Goal: Task Accomplishment & Management: Complete application form

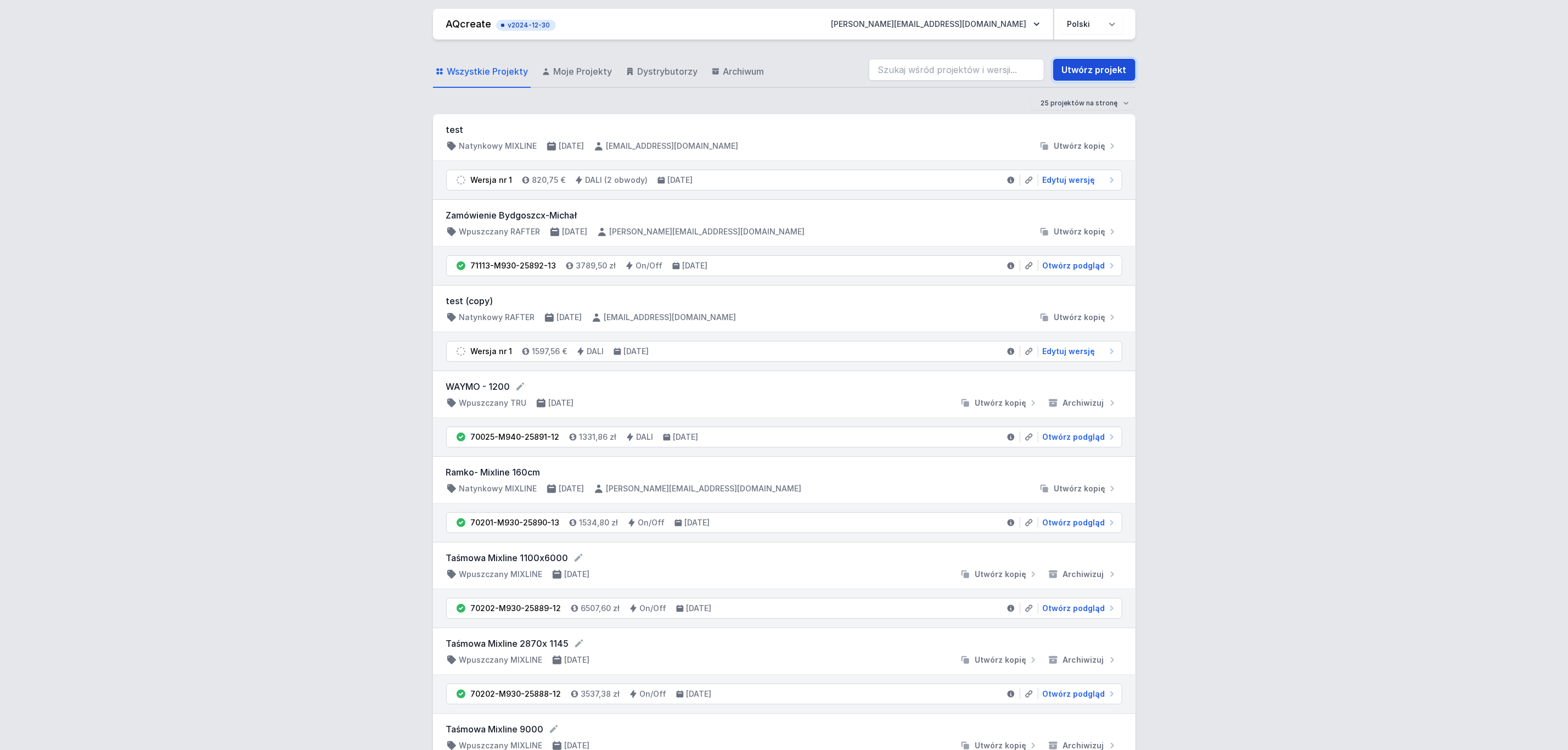
click at [1086, 69] on link "Utwórz projekt" at bounding box center [1094, 70] width 82 height 22
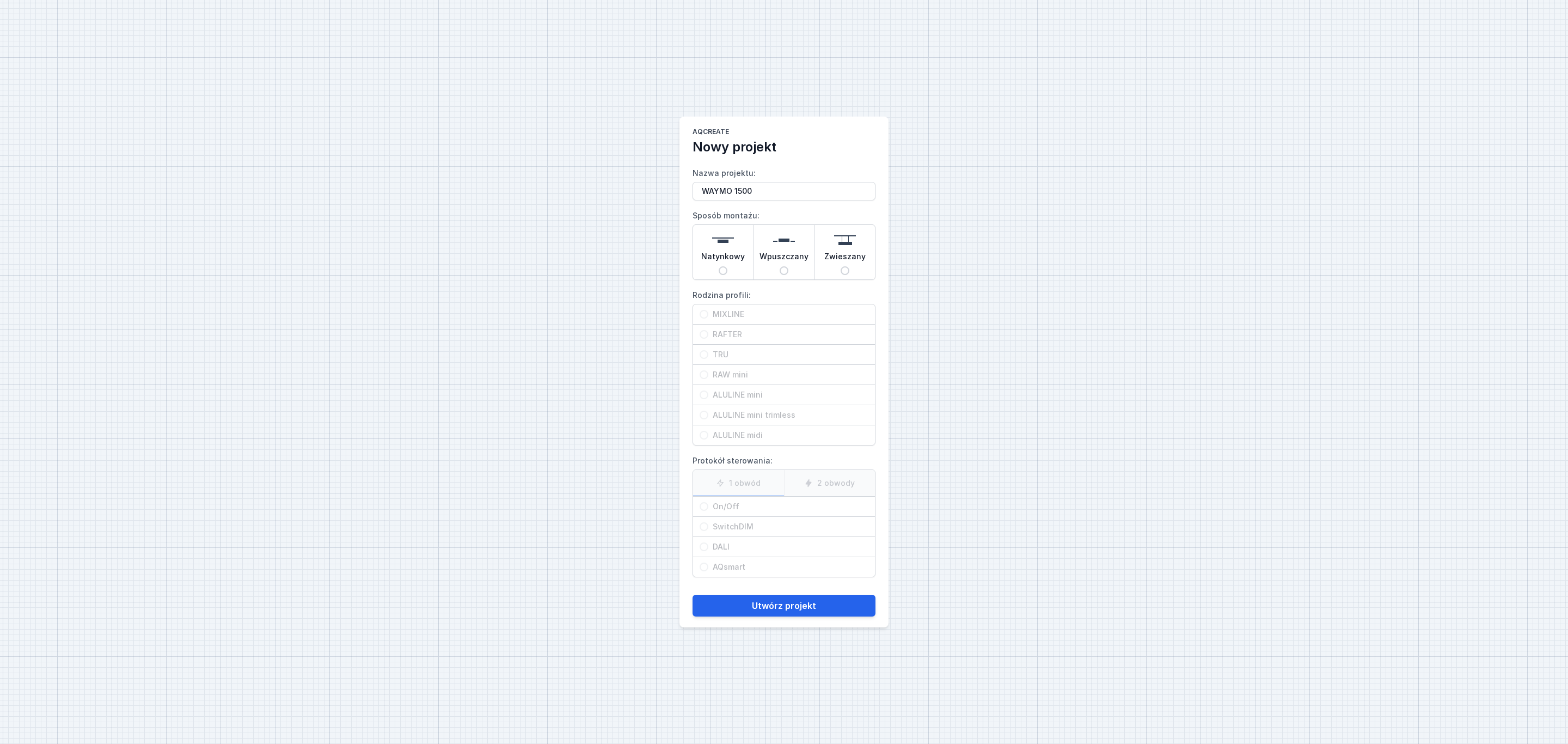
type input "WAYMO 1500"
click at [787, 242] on img at bounding box center [784, 240] width 22 height 22
click at [787, 266] on input "Wpuszczany" at bounding box center [784, 270] width 9 height 9
radio input "true"
click at [726, 353] on span "TRU" at bounding box center [788, 354] width 160 height 11
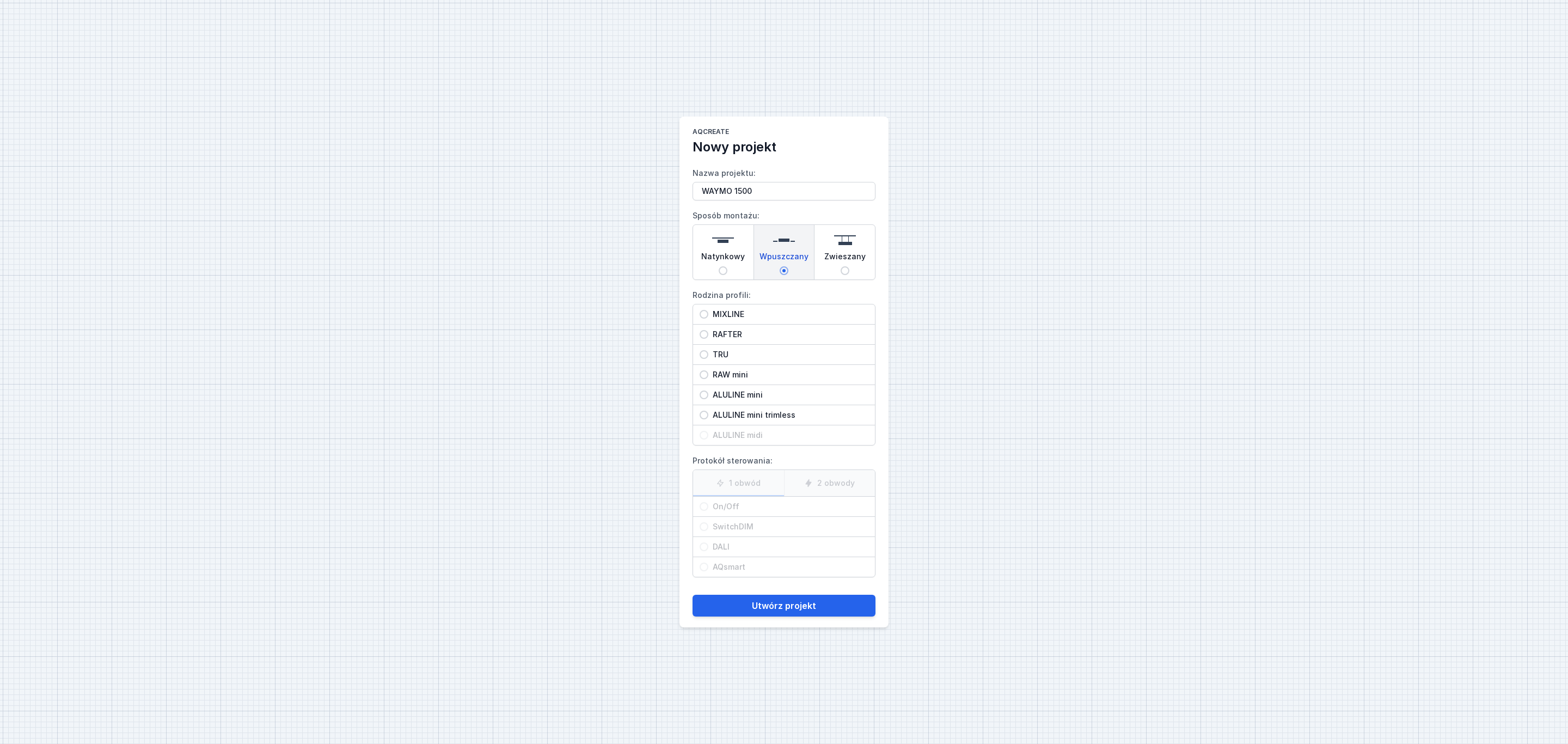
click at [709, 353] on input "TRU" at bounding box center [704, 354] width 9 height 9
radio input "true"
click at [732, 548] on span "DALI" at bounding box center [788, 547] width 160 height 11
click at [709, 548] on input "DALI" at bounding box center [704, 547] width 9 height 9
radio input "true"
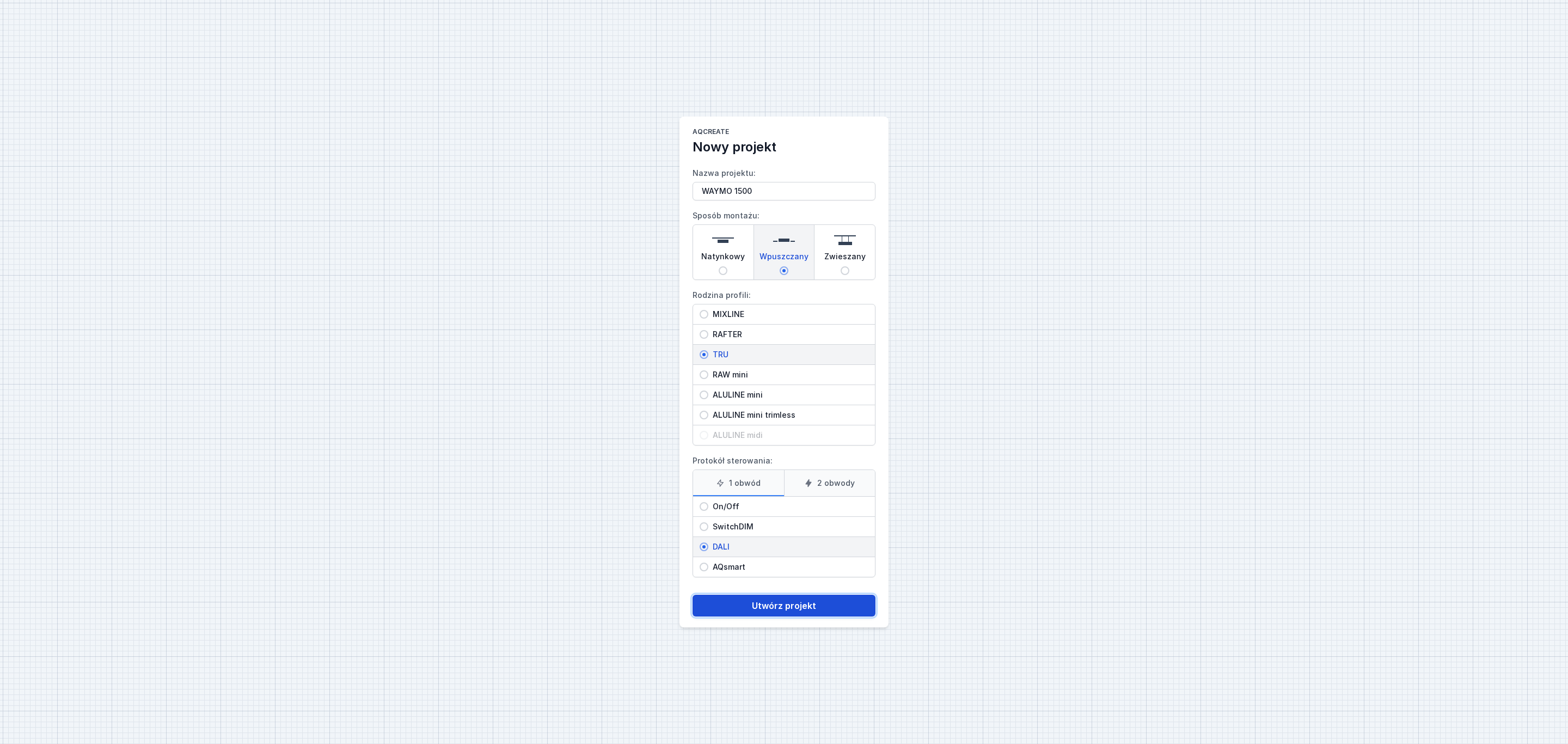
click at [793, 609] on button "Utwórz projekt" at bounding box center [784, 606] width 183 height 22
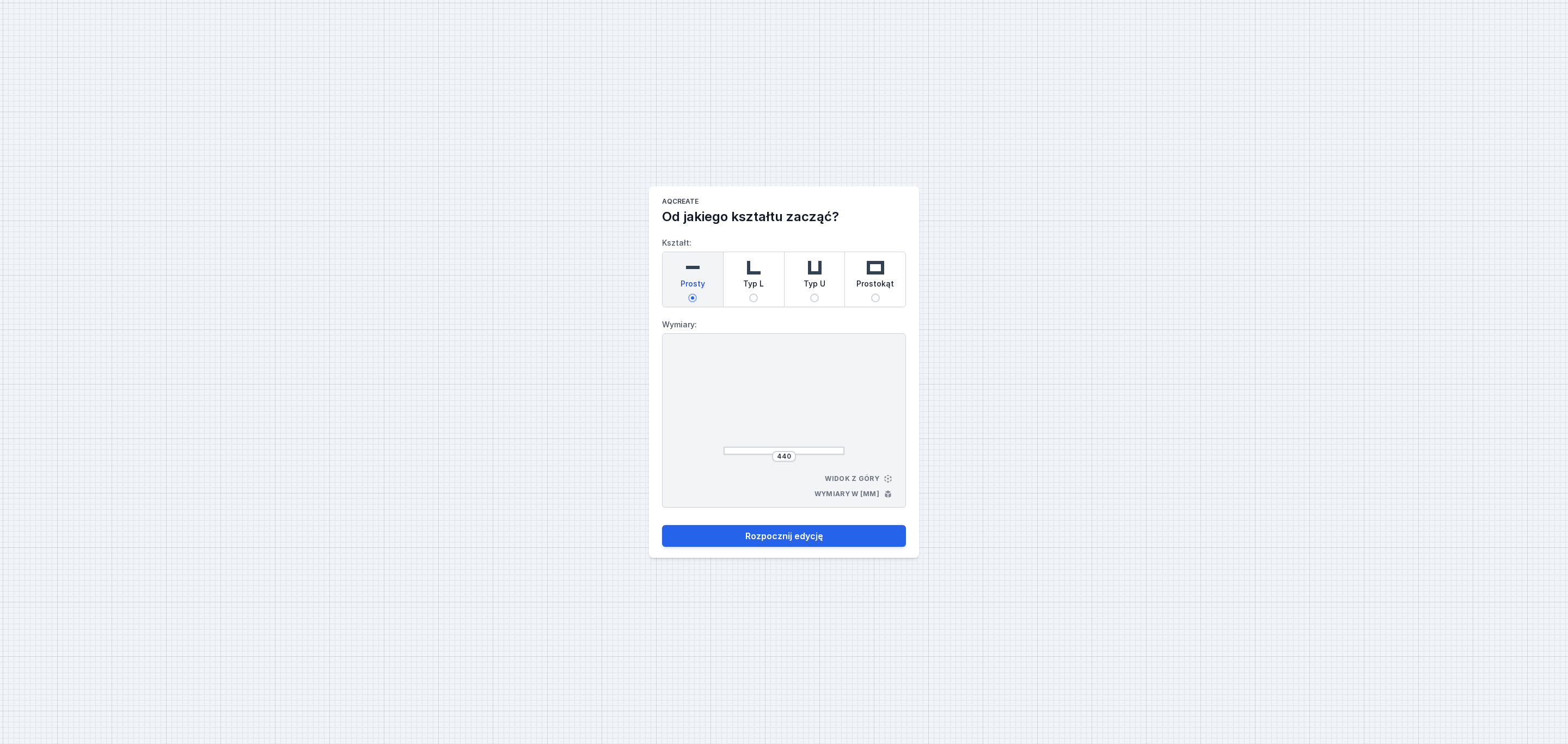
click at [704, 289] on span "Prosty" at bounding box center [693, 286] width 24 height 15
click at [697, 293] on input "Prosty" at bounding box center [693, 298] width 9 height 9
click at [796, 458] on div "440" at bounding box center [784, 457] width 121 height 11
type input "4"
type input "1560"
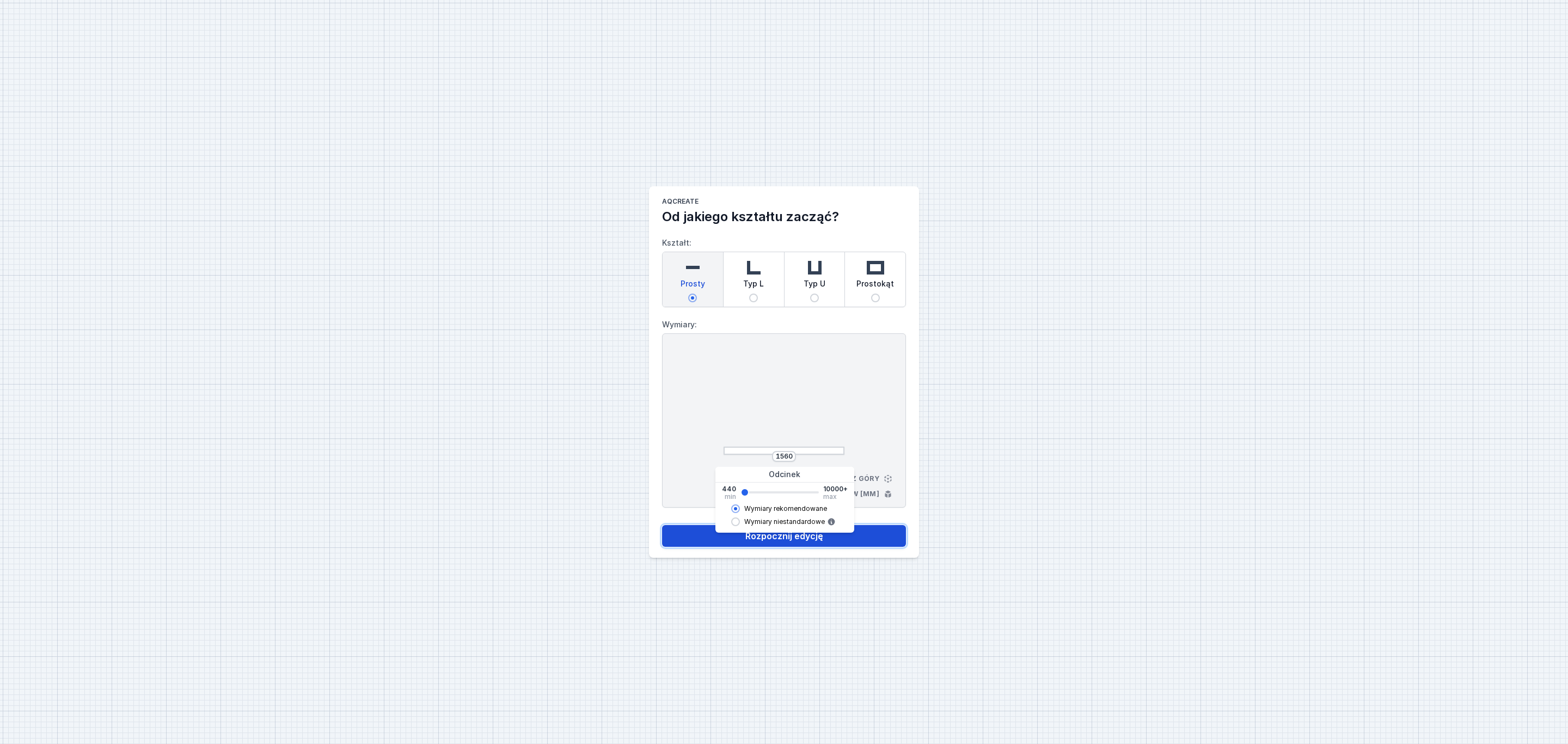
click at [840, 541] on button "Rozpocznij edycję" at bounding box center [784, 536] width 244 height 22
select select "M"
select select "3000"
select select "4"
select select "opal"
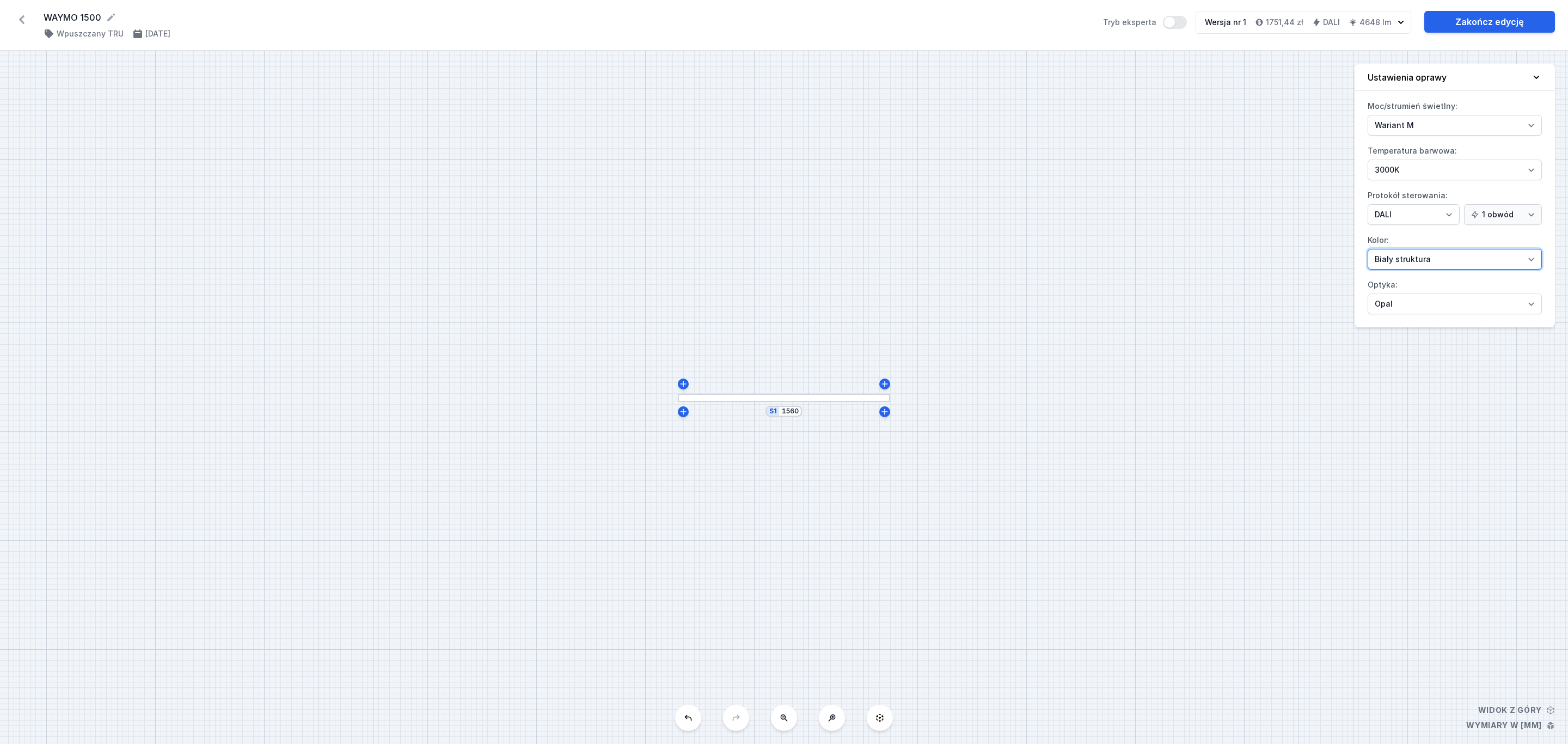
click at [1530, 263] on select "Biały struktura Czarny struktura Złoty struktura Miedziany Szary Inny (z palety…" at bounding box center [1455, 259] width 174 height 21
select select "2"
click at [1368, 251] on select "Biały struktura Czarny struktura Złoty struktura Miedziany Szary Inny (z palety…" at bounding box center [1455, 259] width 174 height 21
click at [1535, 172] on select "4000K 3000K 2700K" at bounding box center [1455, 170] width 174 height 21
select select "4000"
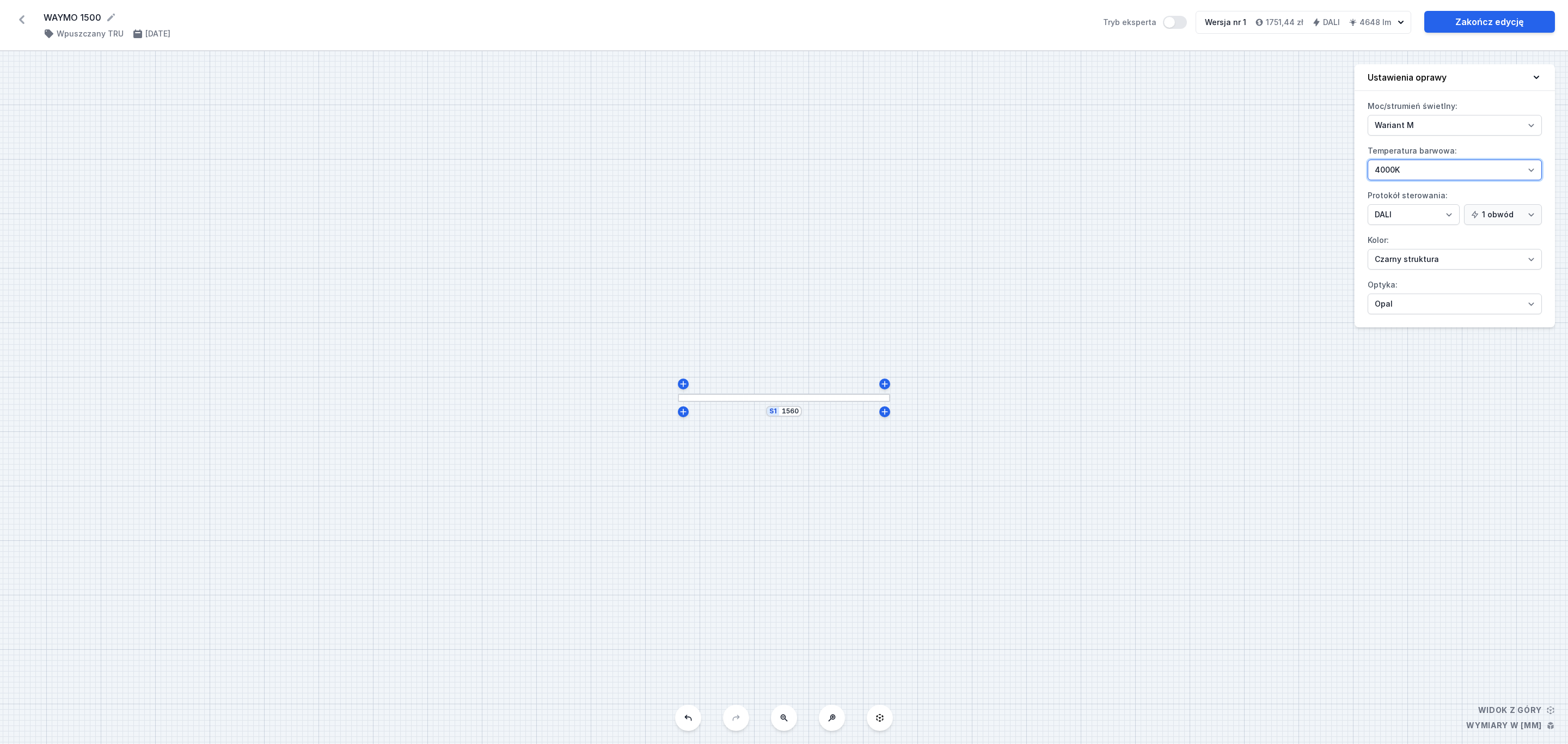
click at [1368, 161] on select "4000K 3000K 2700K" at bounding box center [1455, 170] width 174 height 21
click at [1477, 23] on link "Zakończ edycję" at bounding box center [1489, 22] width 131 height 22
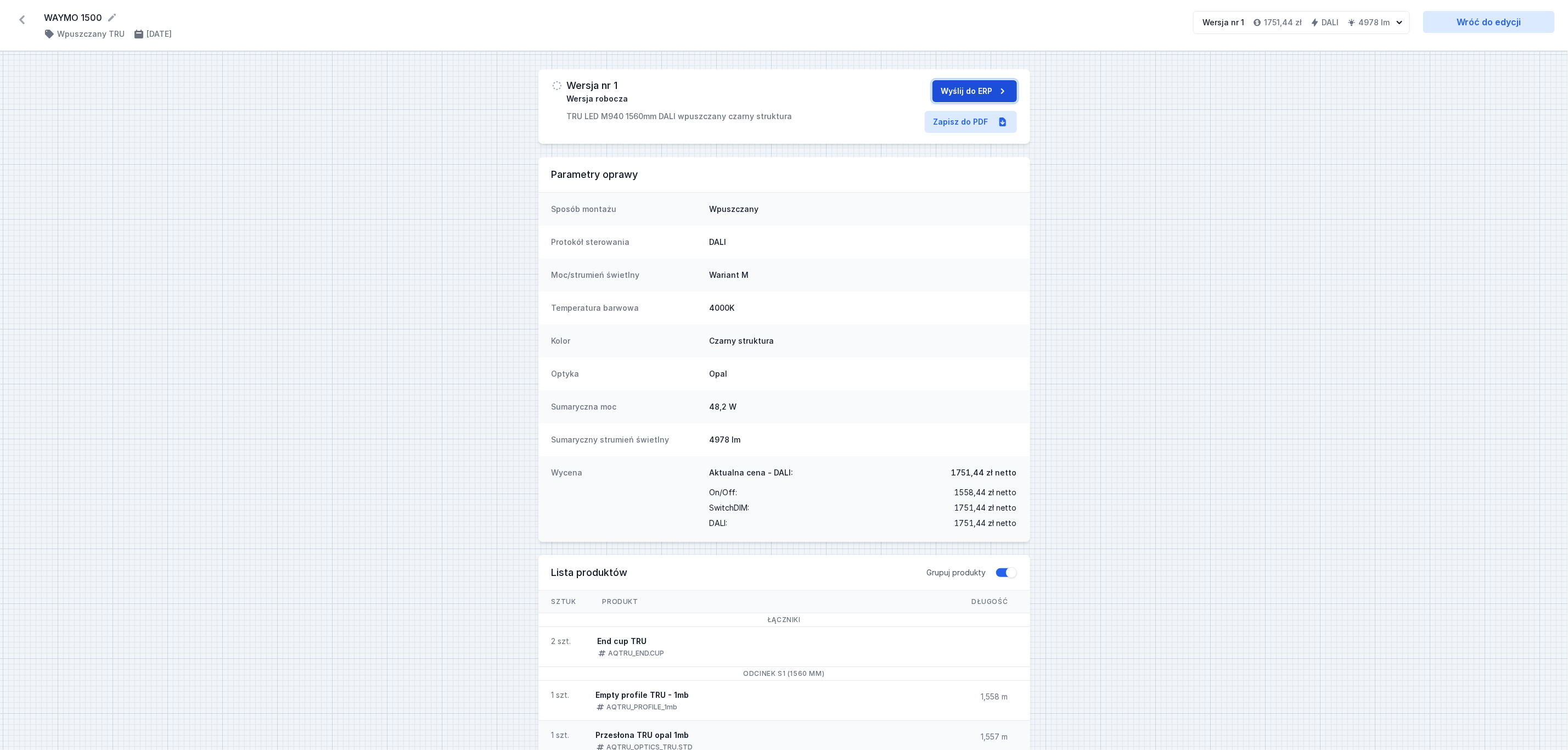
click at [965, 92] on button "Wyślij do ERP" at bounding box center [975, 91] width 85 height 22
drag, startPoint x: 685, startPoint y: 87, endPoint x: 565, endPoint y: 91, distance: 120.1
click at [565, 91] on div "70025-M940-25895-12 Wysłano do ERP TRU LED M940 1560mm DALI wpuszczany czarny s…" at bounding box center [686, 101] width 268 height 42
copy h3 "70025-M940-25895-12"
click at [415, 198] on div "70025-M940-25895-12 Wysłano do ERP TRU LED M940 1560mm DALI wpuszczany czarny s…" at bounding box center [784, 575] width 1568 height 1048
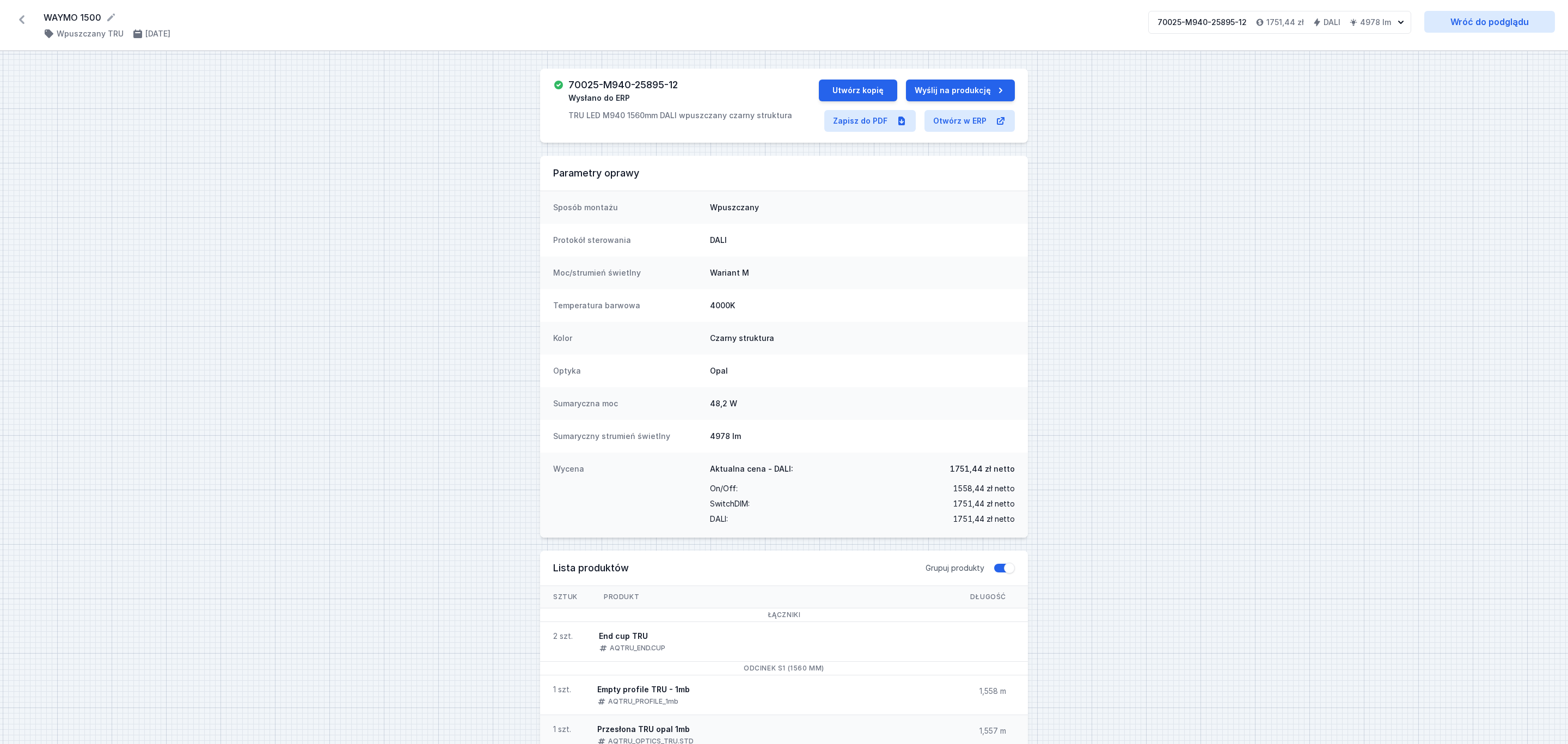
select select "M"
select select "4"
select select "2"
select select "opal"
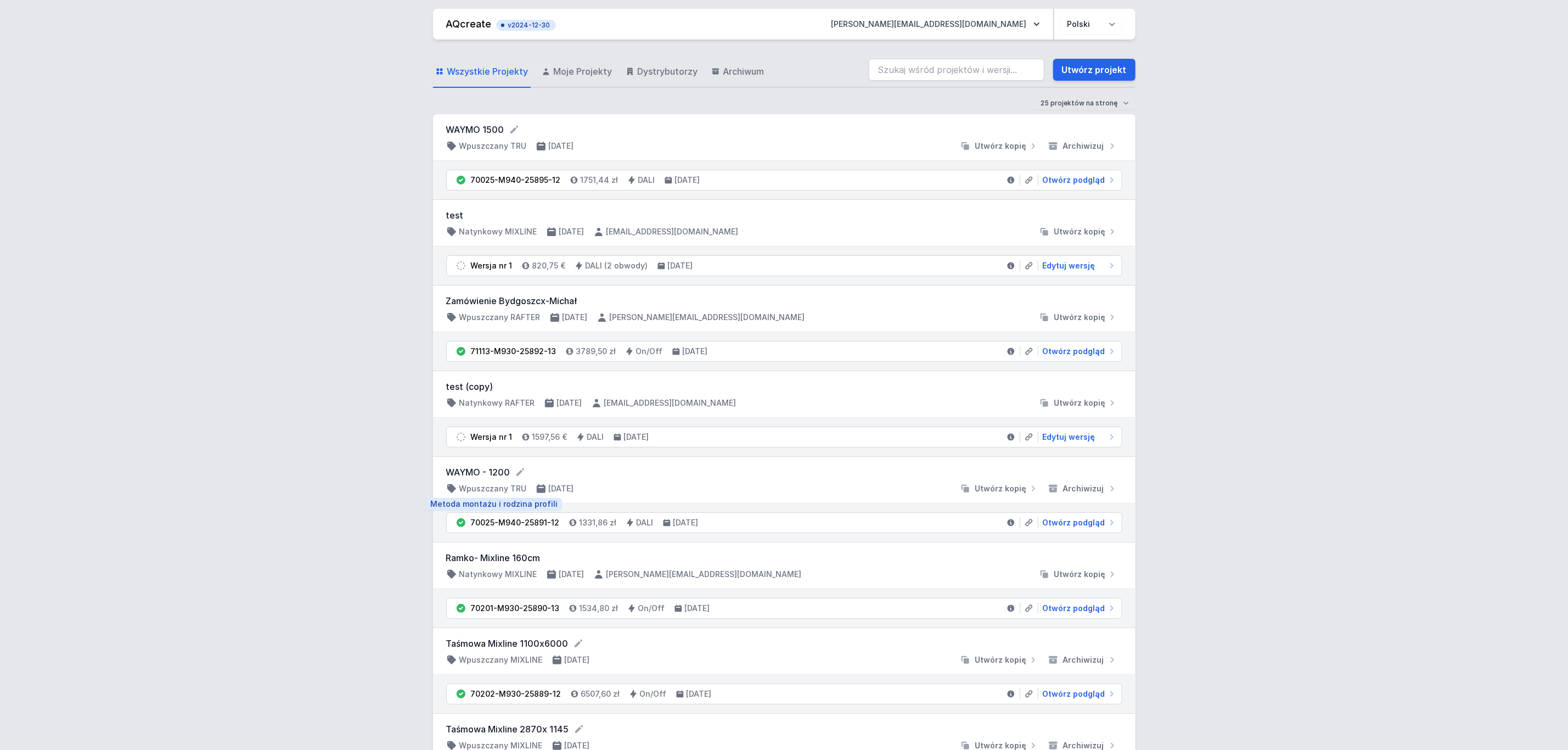
click at [476, 488] on h4 "Wpuszczany TRU" at bounding box center [493, 489] width 68 height 11
click at [473, 476] on form "WAYMO - 1200" at bounding box center [784, 471] width 676 height 13
click at [473, 476] on form "WAYMO - 1200" at bounding box center [784, 471] width 676 height 13
click at [449, 489] on icon at bounding box center [452, 489] width 9 height 9
click at [502, 477] on form "WAYMO - 1200" at bounding box center [784, 471] width 676 height 13
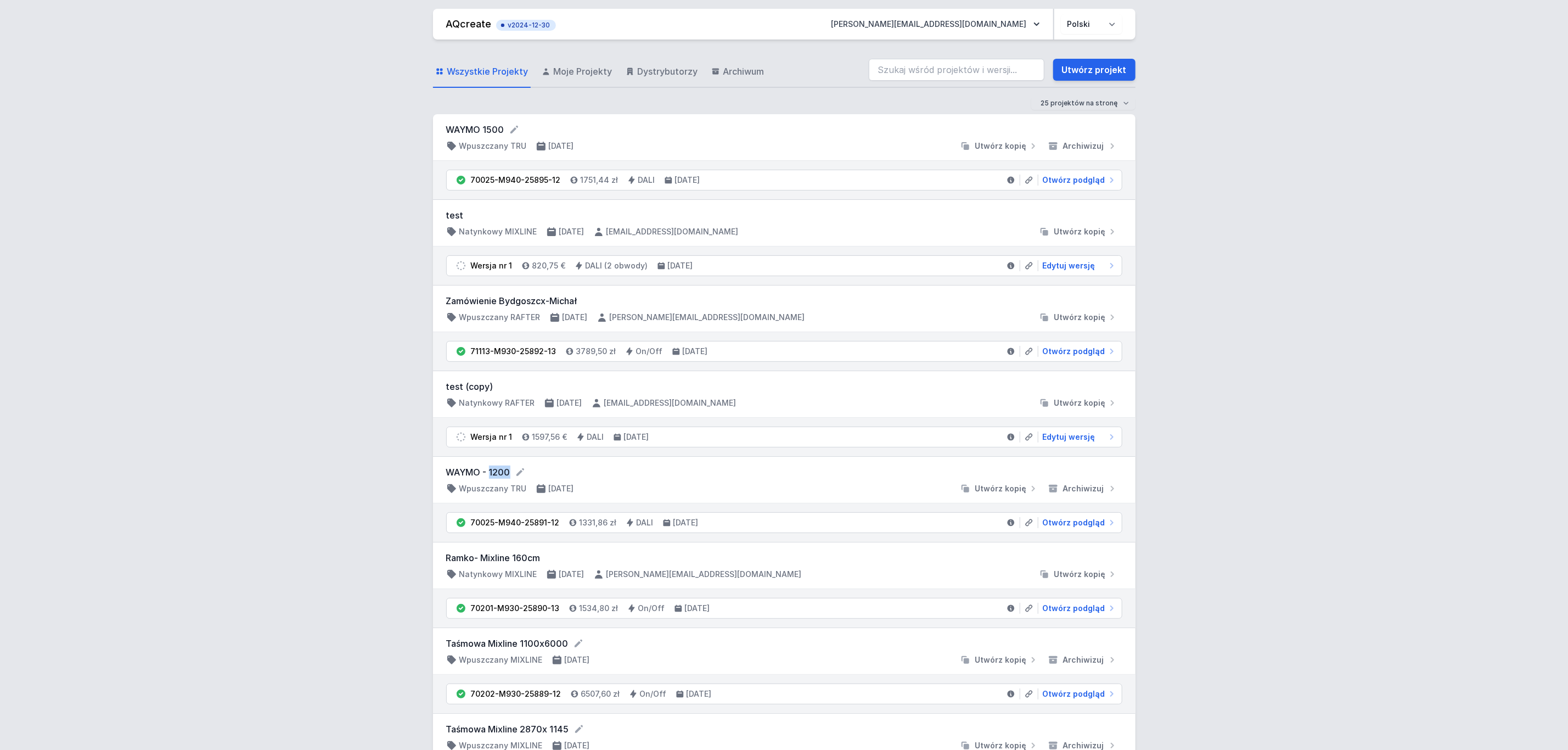
click at [502, 477] on form "WAYMO - 1200" at bounding box center [784, 471] width 676 height 13
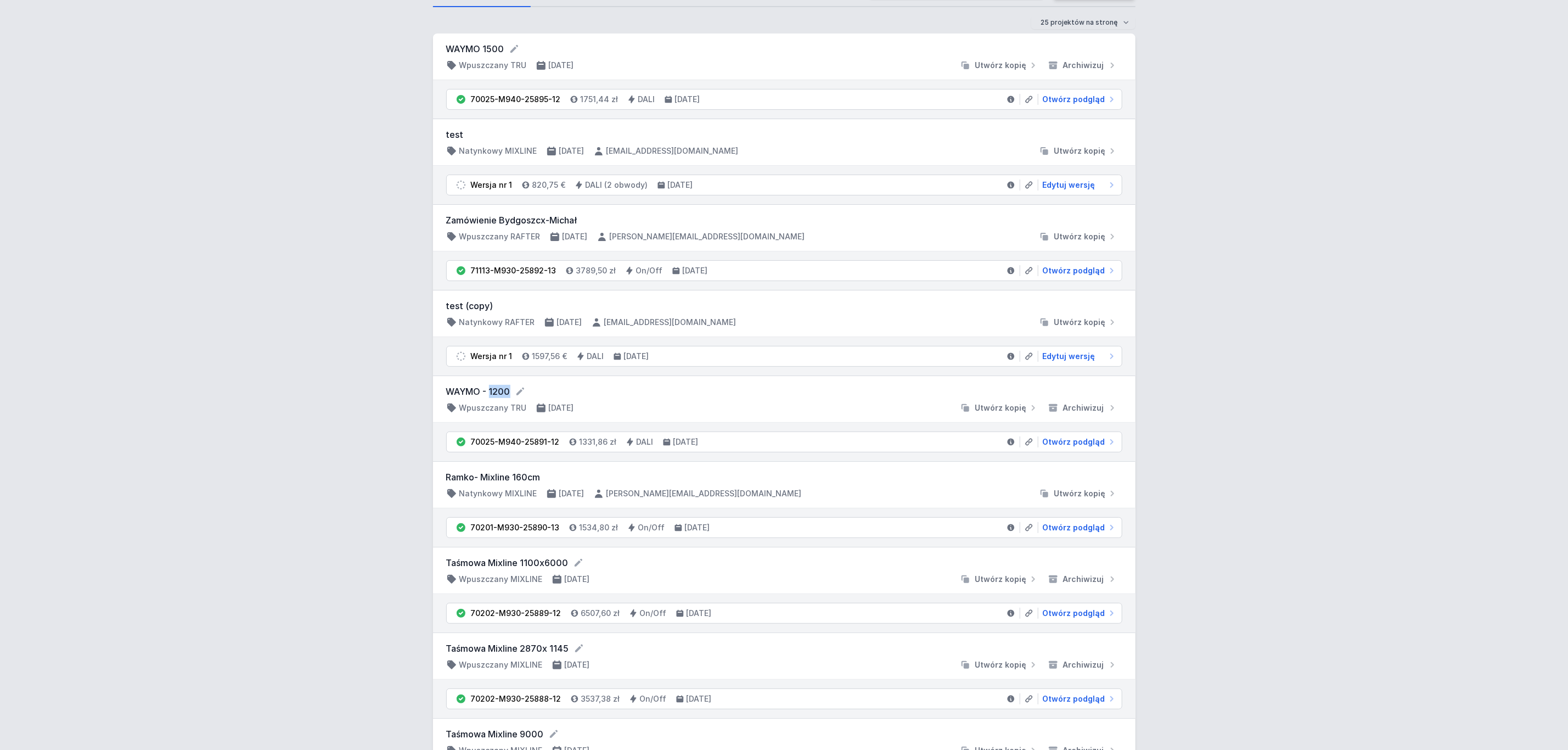
scroll to position [164, 0]
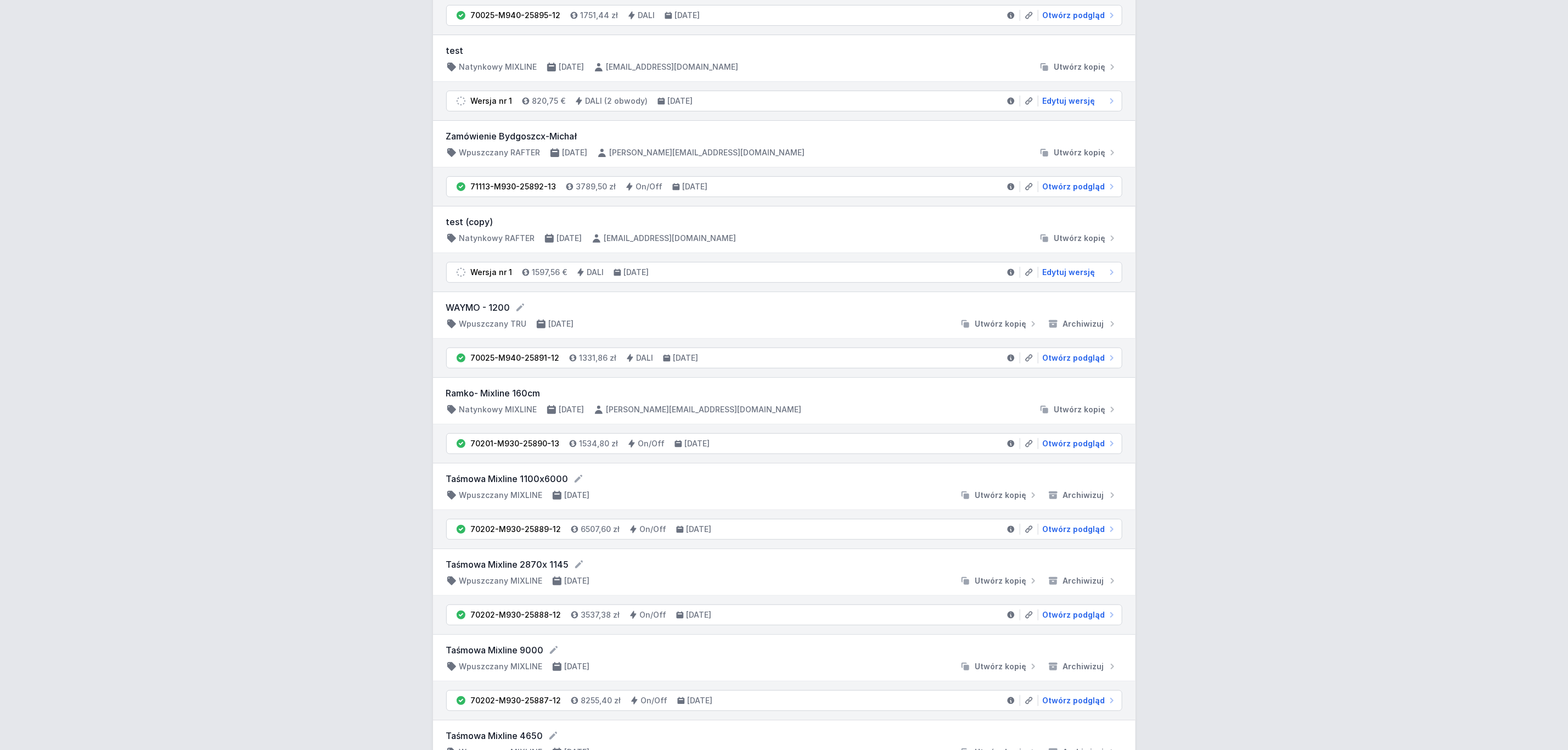
drag, startPoint x: 547, startPoint y: 368, endPoint x: 541, endPoint y: 361, distance: 9.2
click at [543, 363] on li "70025-M940-25891-12 1331,86 zł DALI [DATE] Otwórz podgląd" at bounding box center [784, 358] width 675 height 20
click at [541, 361] on div "70025-M940-25891-12" at bounding box center [515, 358] width 89 height 11
click at [693, 360] on h4 "[DATE]" at bounding box center [686, 358] width 25 height 11
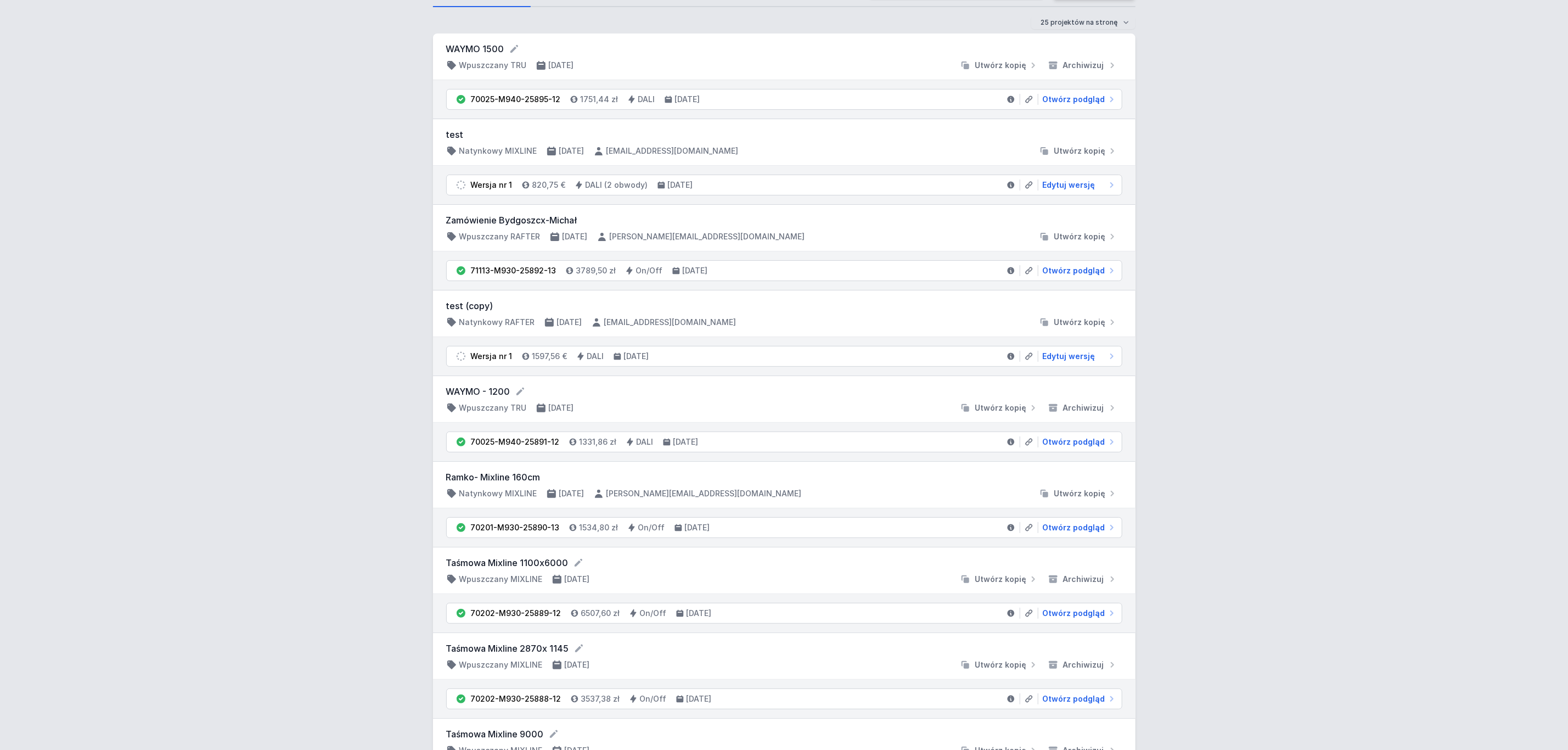
scroll to position [0, 0]
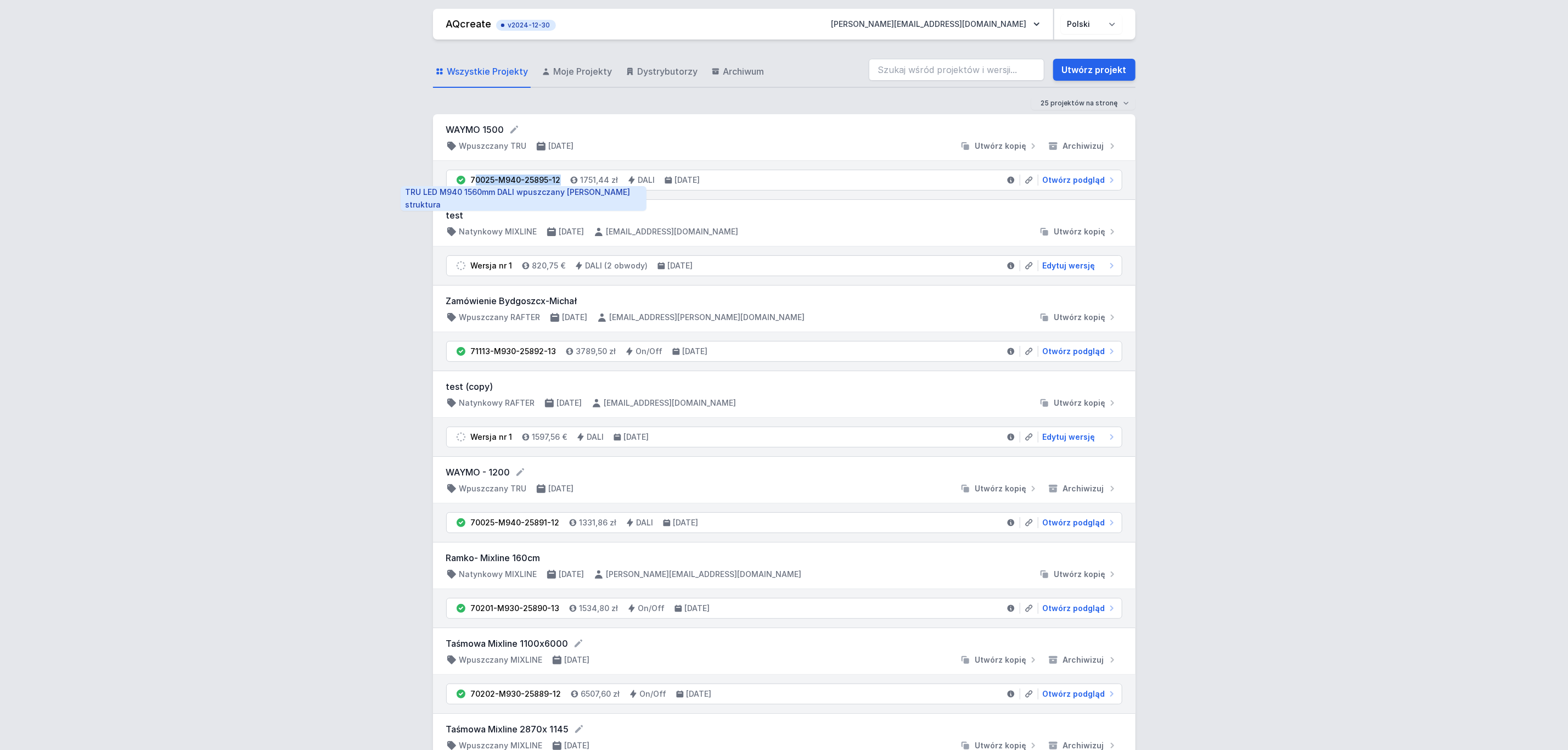
drag, startPoint x: 558, startPoint y: 182, endPoint x: 473, endPoint y: 175, distance: 85.3
click at [473, 176] on div "70025-M940-25895-12" at bounding box center [516, 180] width 90 height 11
copy div "0025-M940-25895-12"
click at [565, 257] on li "Wersja nr 1 820,75 € DALI (2 obwody) 22.09.2025 Edytuj wersję" at bounding box center [784, 266] width 675 height 20
